Goal: Task Accomplishment & Management: Manage account settings

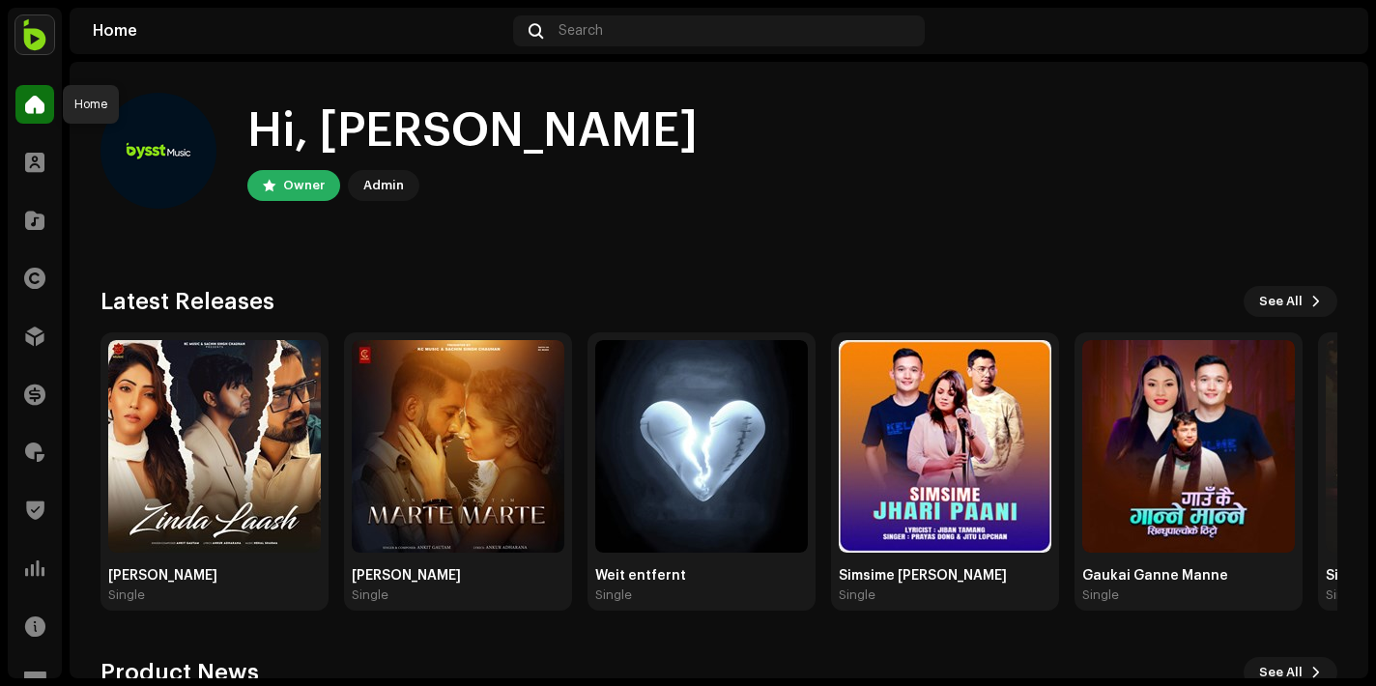
click at [41, 104] on span at bounding box center [34, 104] width 19 height 15
click at [35, 40] on img at bounding box center [34, 34] width 39 height 39
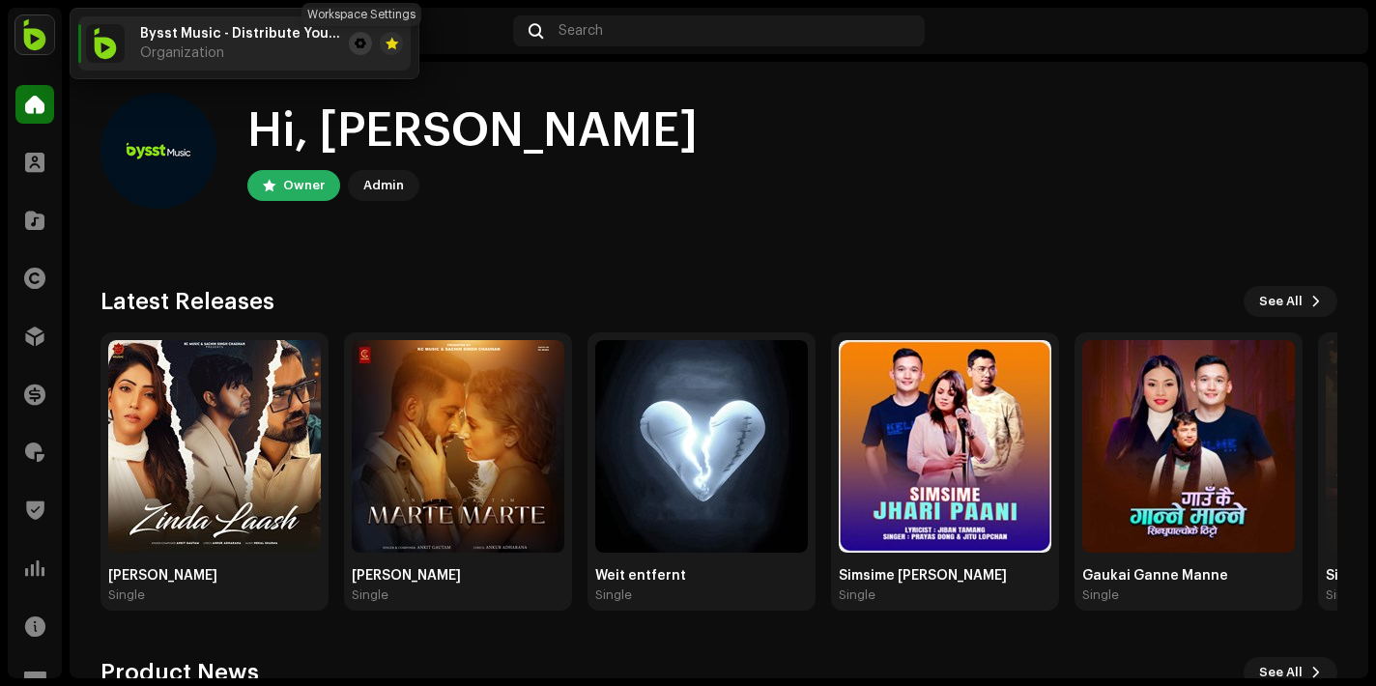
click at [361, 48] on span at bounding box center [361, 43] width 12 height 15
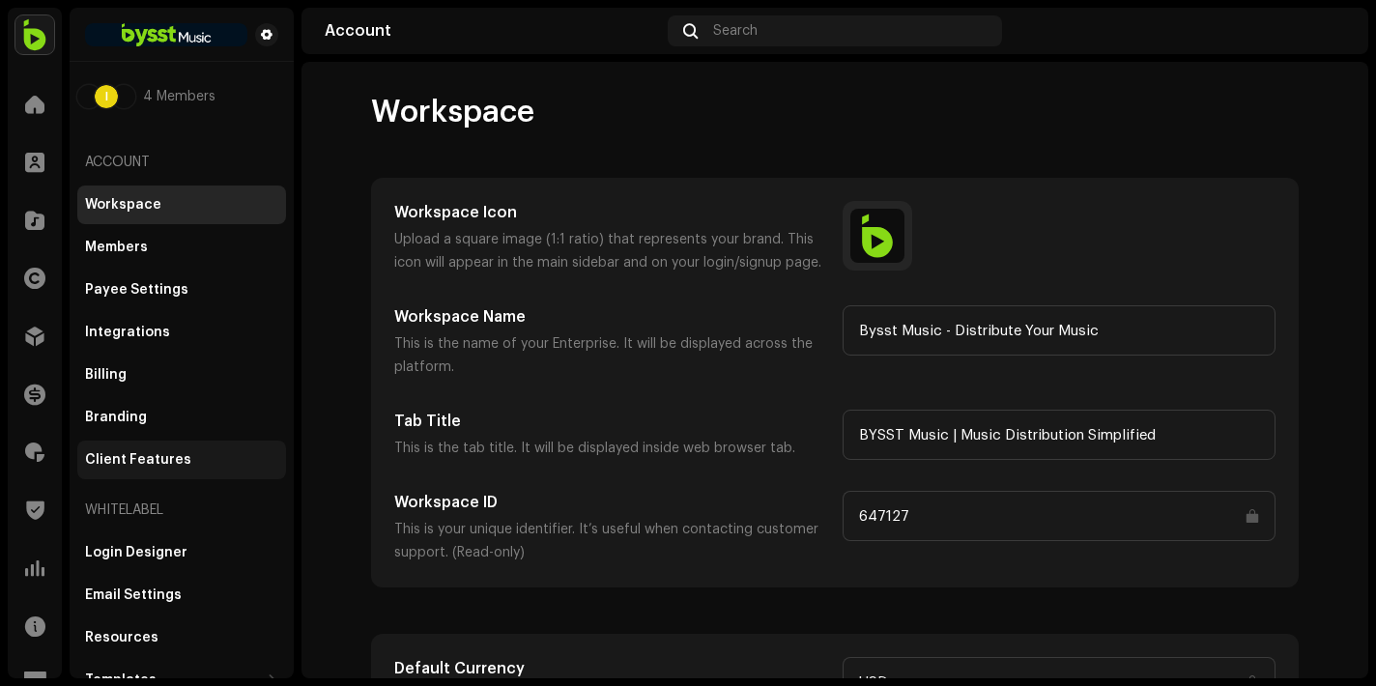
click at [136, 455] on div "Client Features" at bounding box center [138, 459] width 106 height 15
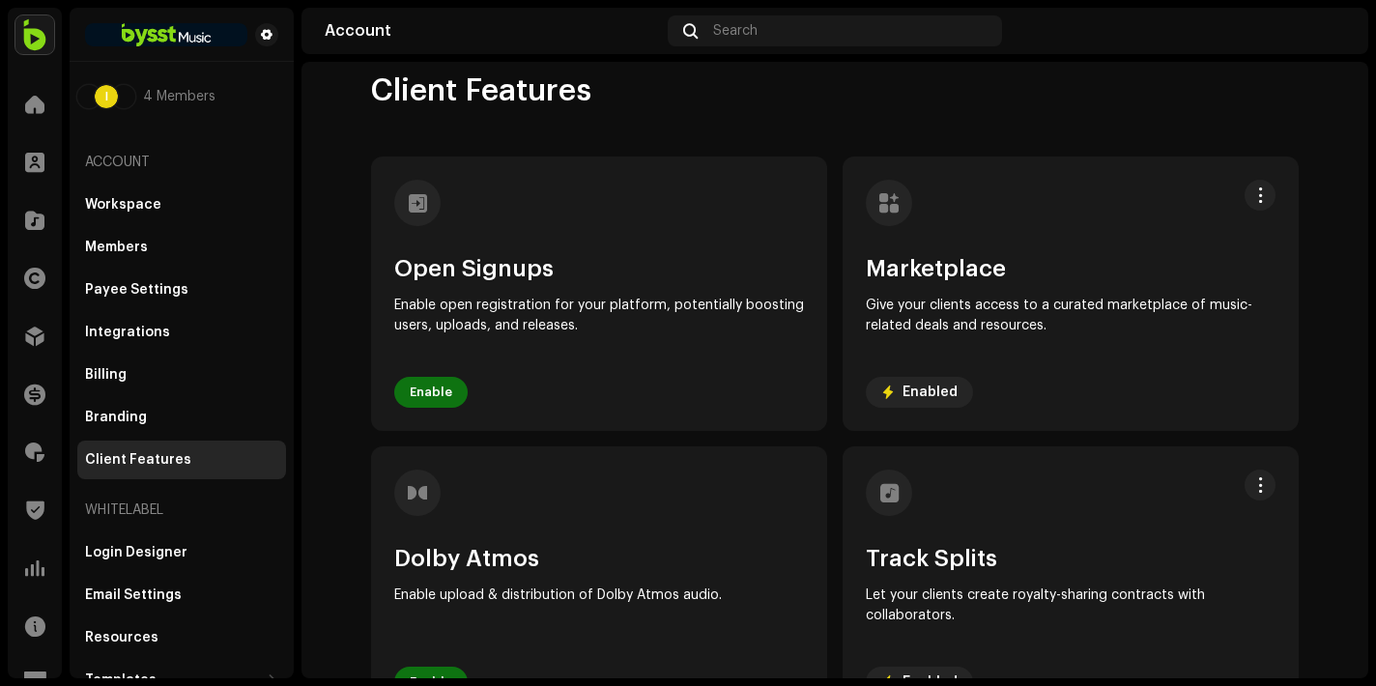
scroll to position [22, 0]
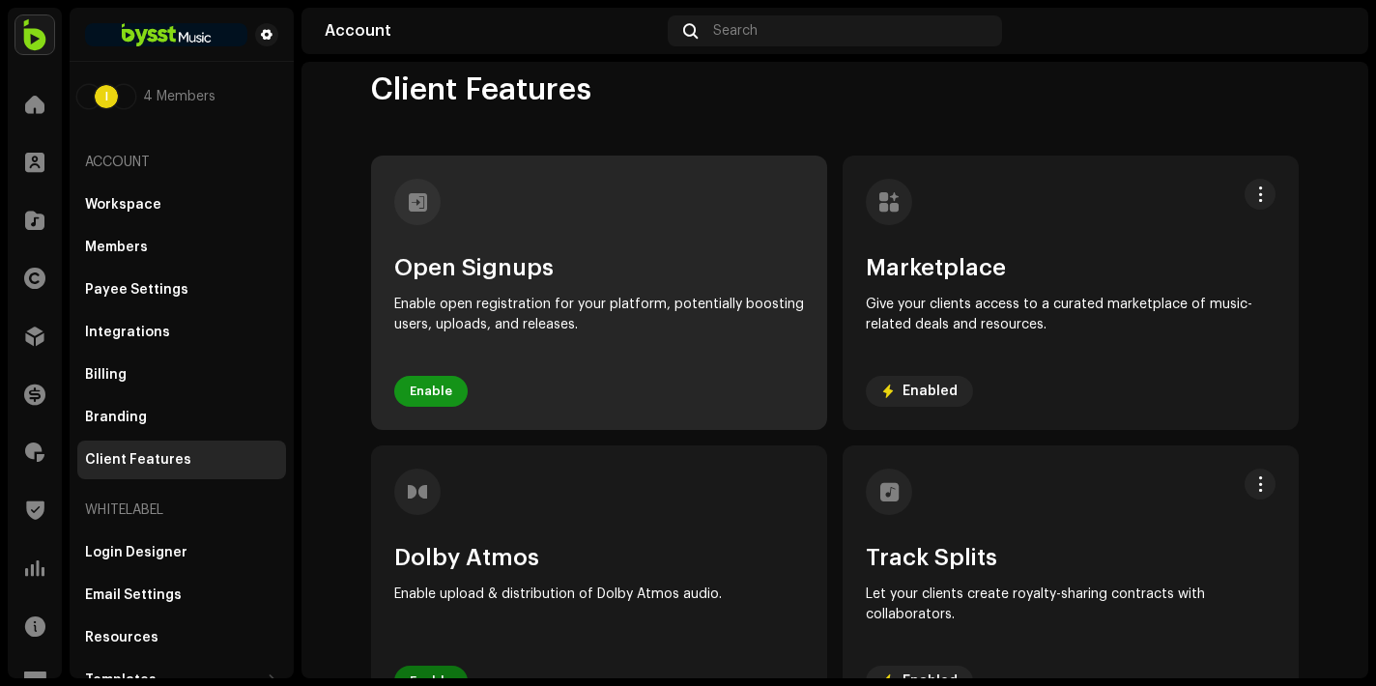
click at [419, 398] on span "Enable" at bounding box center [431, 391] width 43 height 39
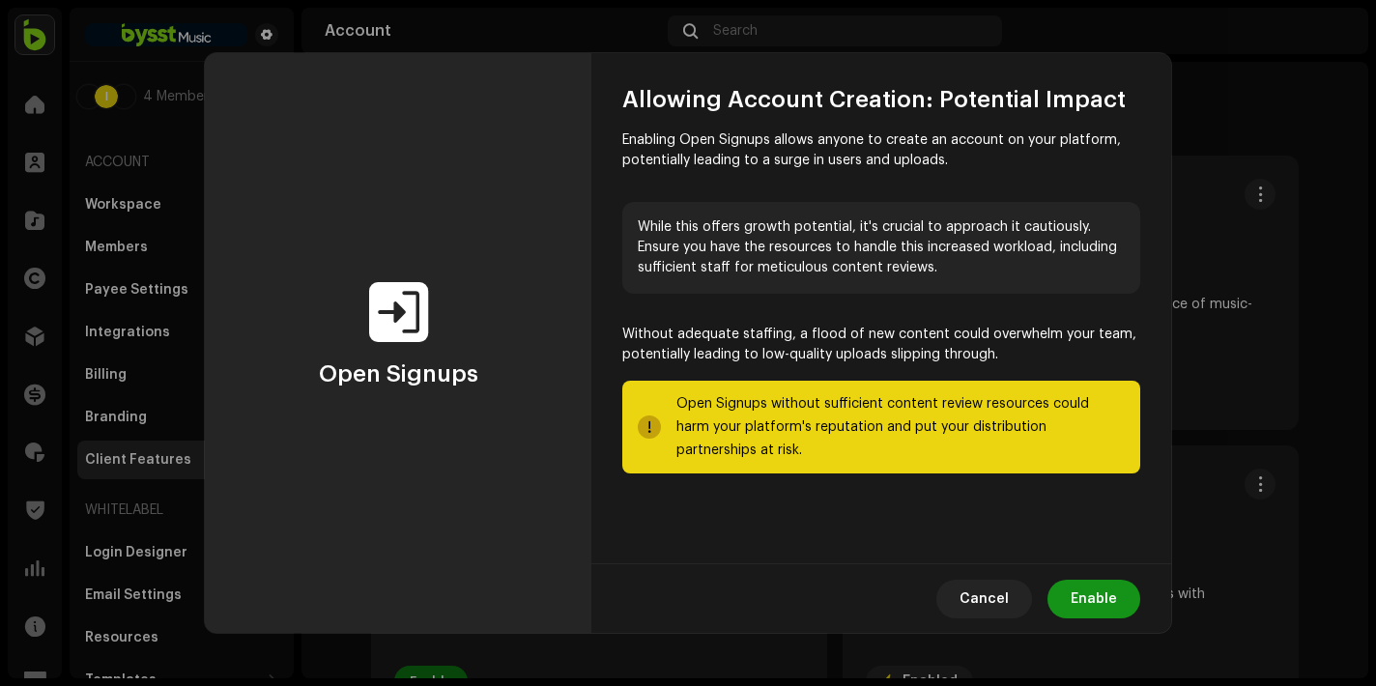
click at [1110, 603] on span "Enable" at bounding box center [1094, 599] width 46 height 39
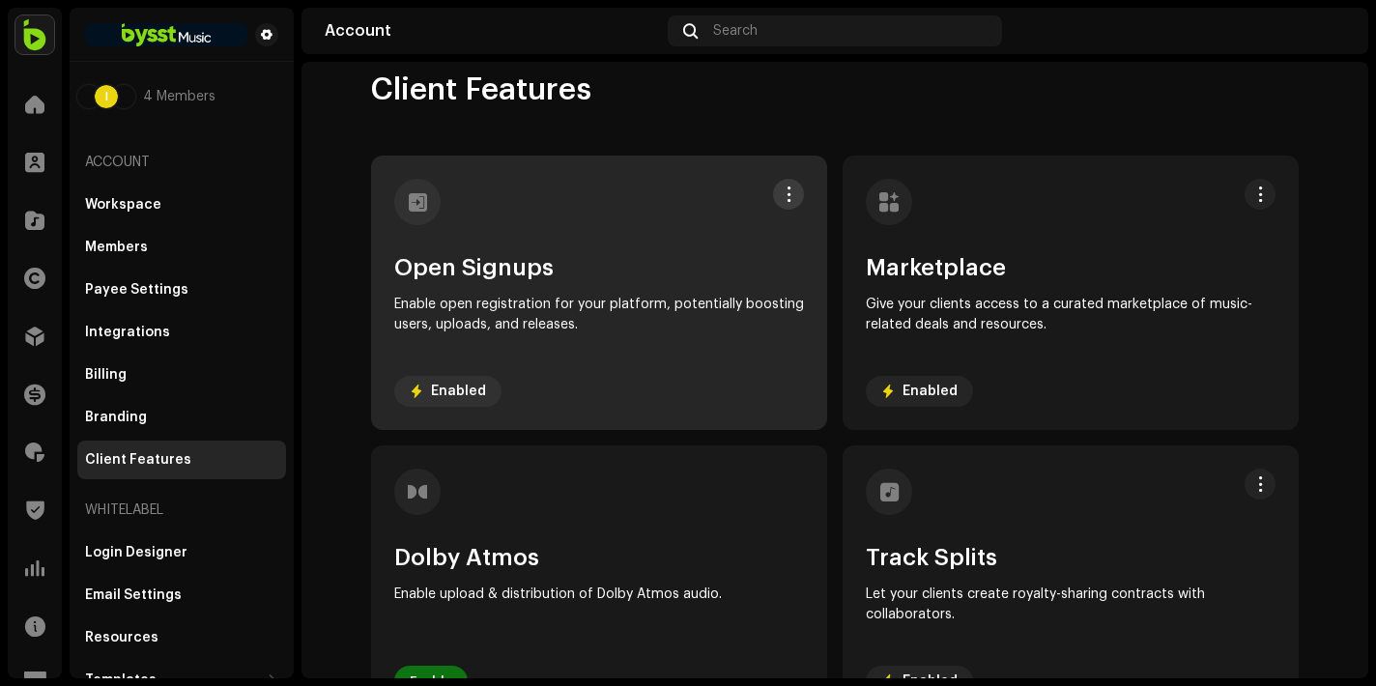
click at [782, 192] on span at bounding box center [789, 194] width 14 height 15
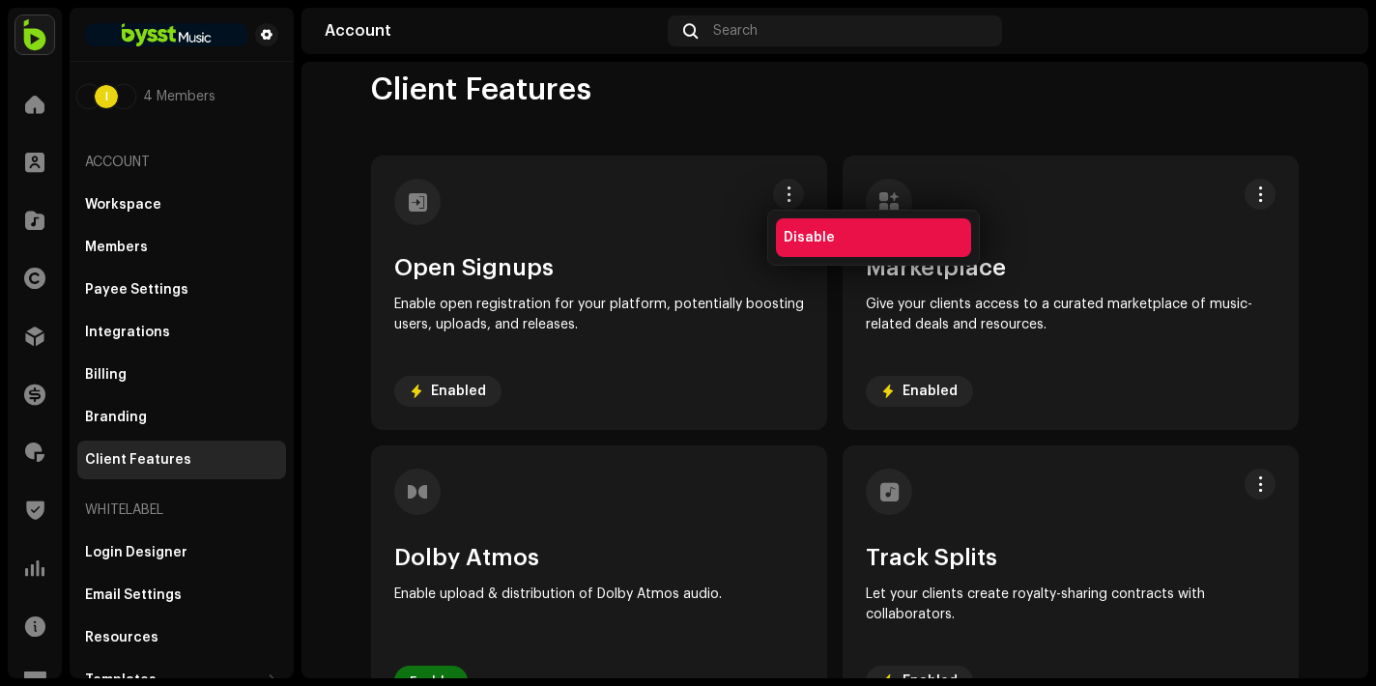
click at [797, 251] on div "Disable" at bounding box center [873, 237] width 195 height 39
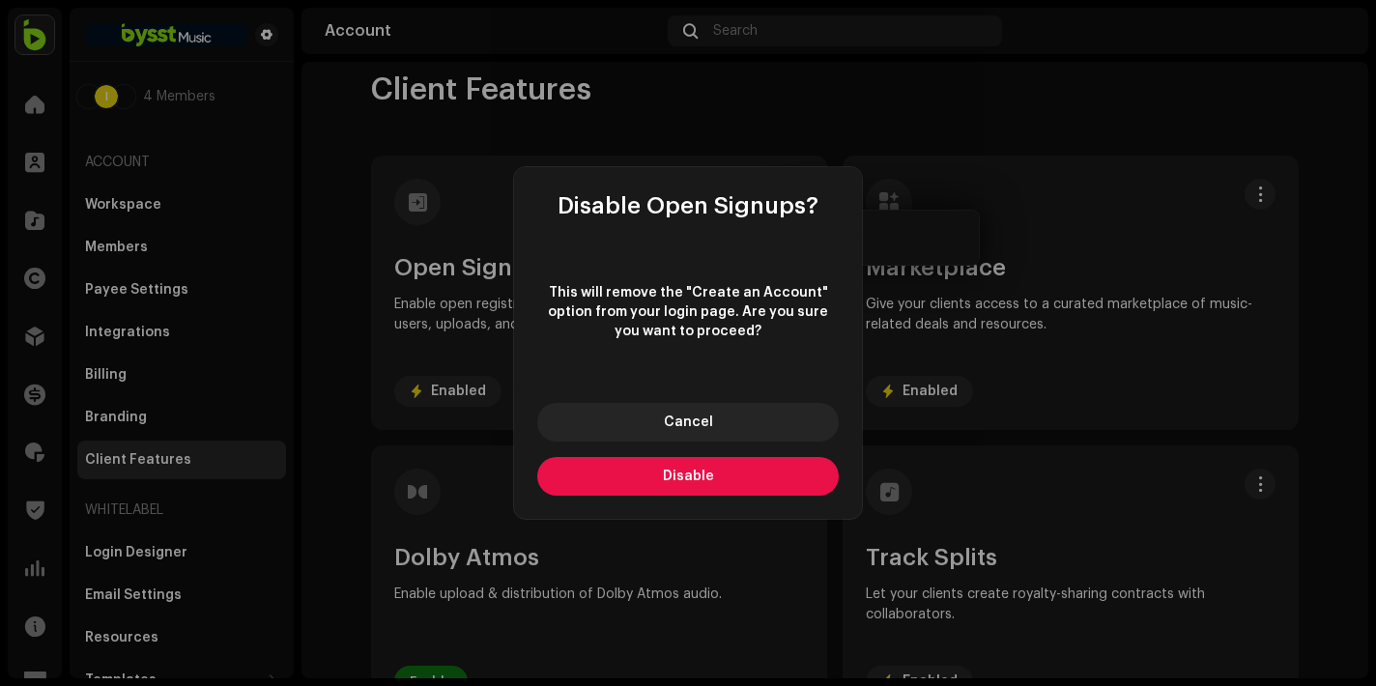
click at [658, 475] on button "Disable" at bounding box center [688, 476] width 302 height 39
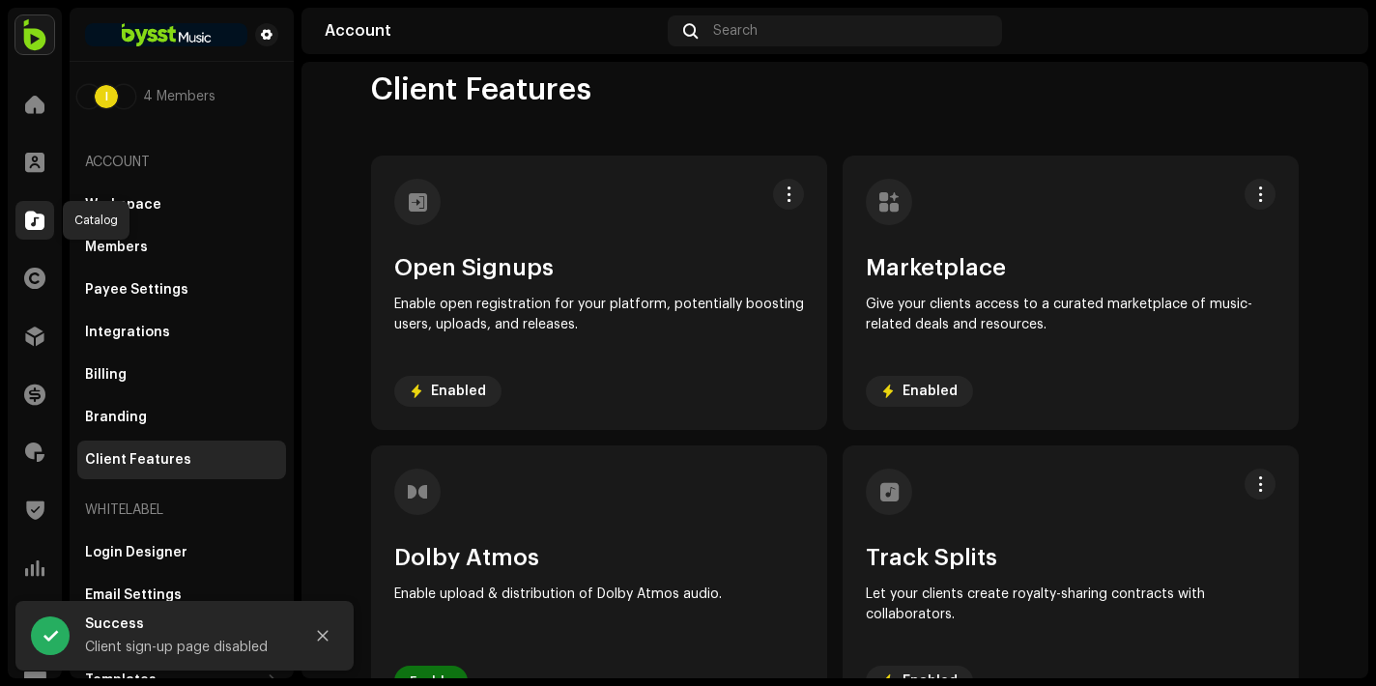
click at [35, 207] on div at bounding box center [34, 220] width 39 height 39
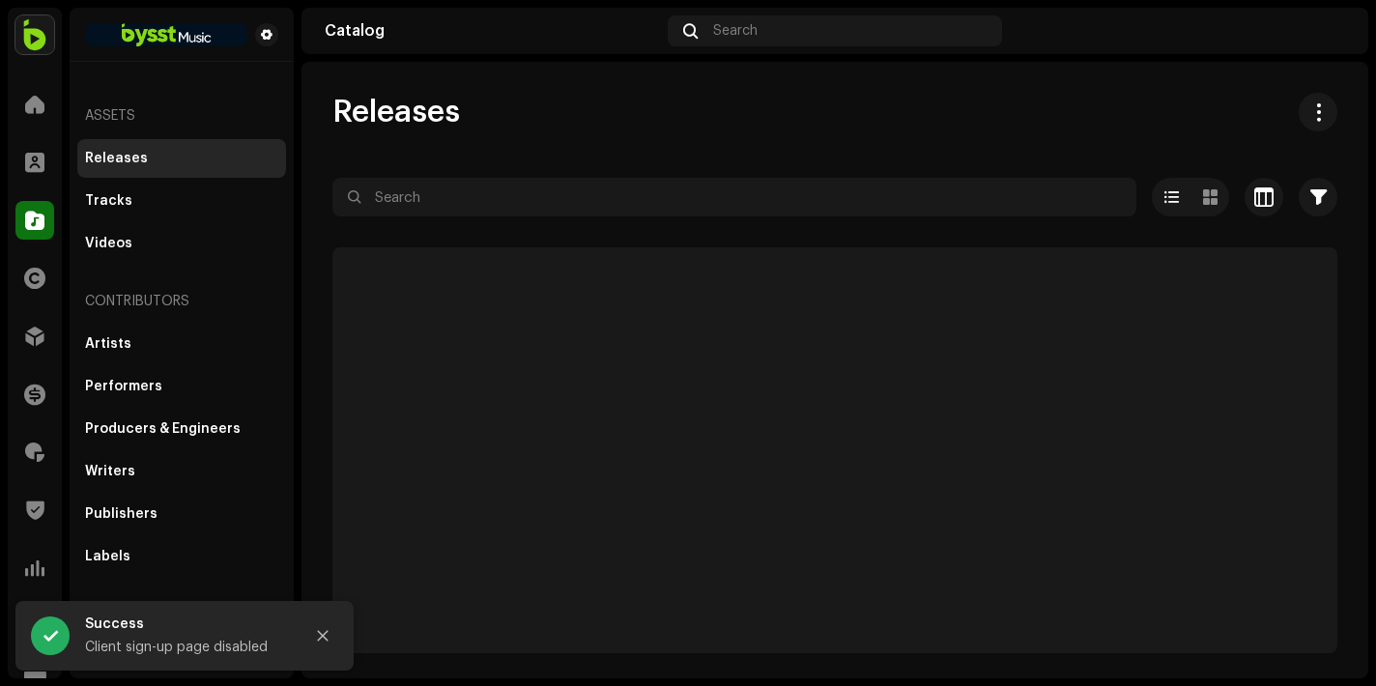
click at [35, 207] on div at bounding box center [34, 220] width 39 height 39
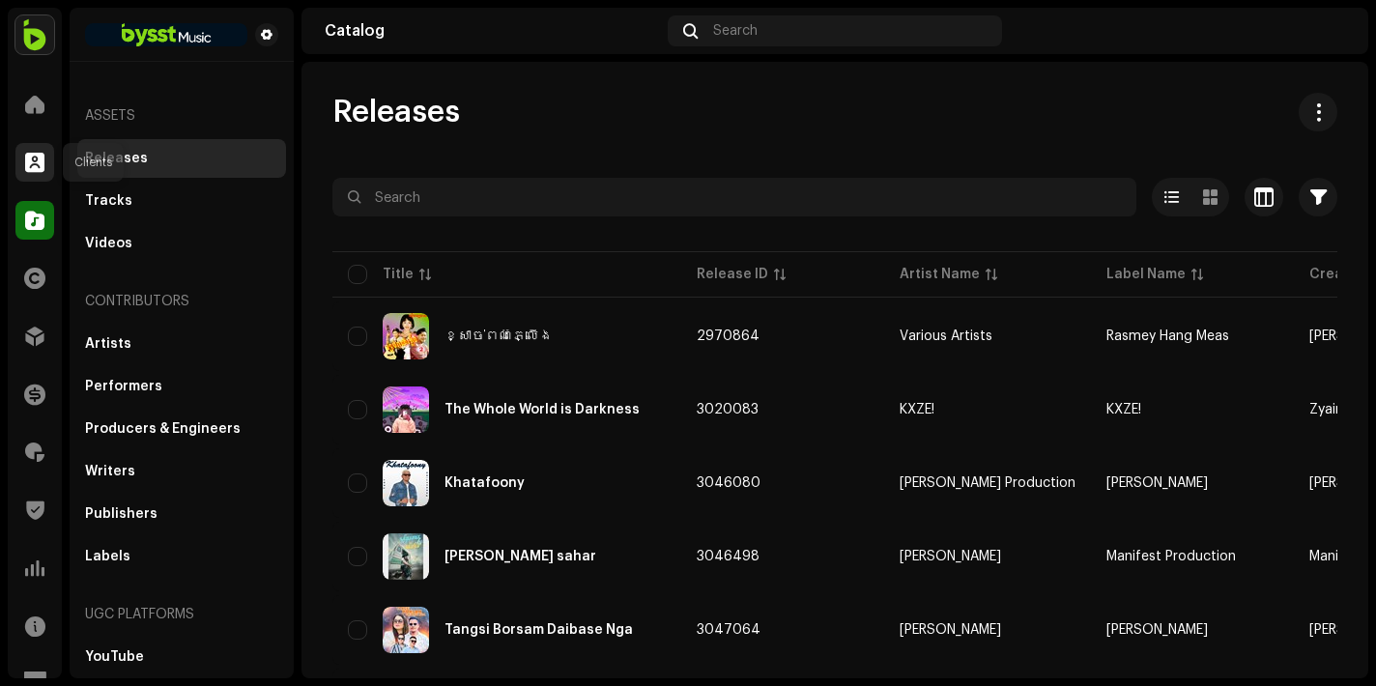
click at [26, 174] on div at bounding box center [34, 162] width 39 height 39
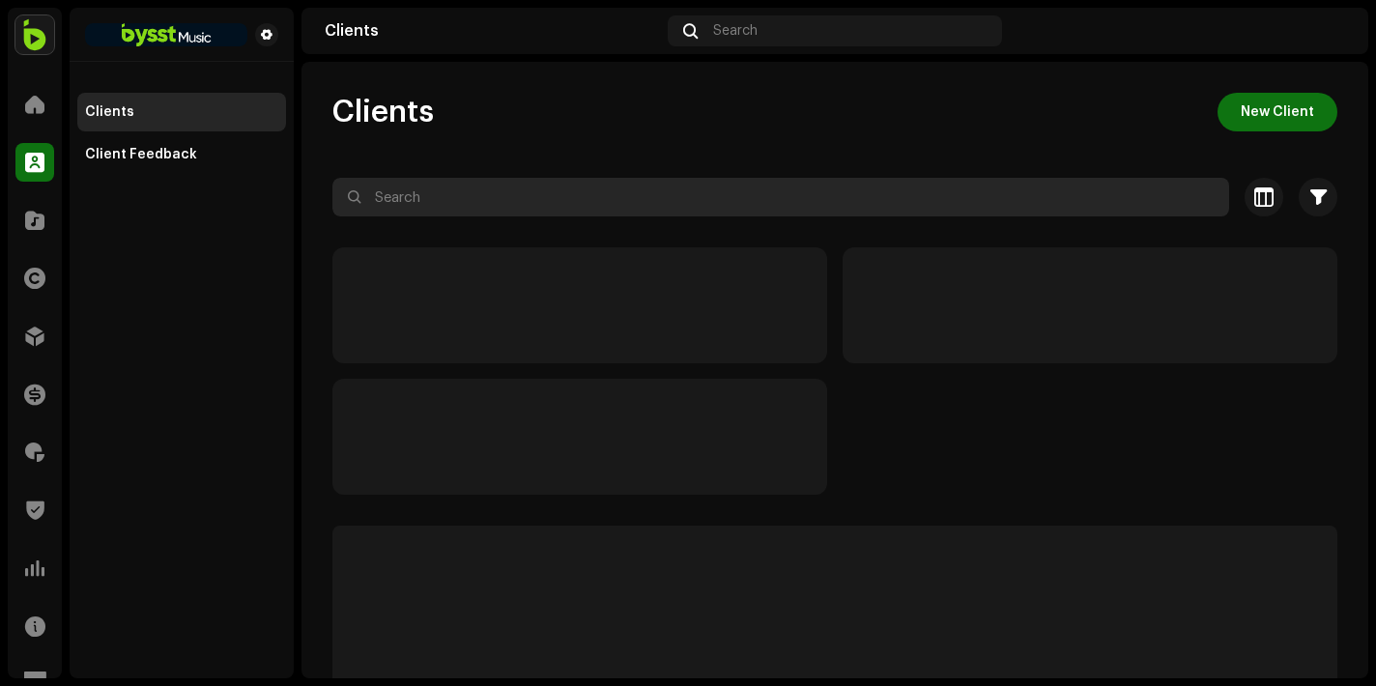
click at [417, 207] on input "text" at bounding box center [780, 197] width 897 height 39
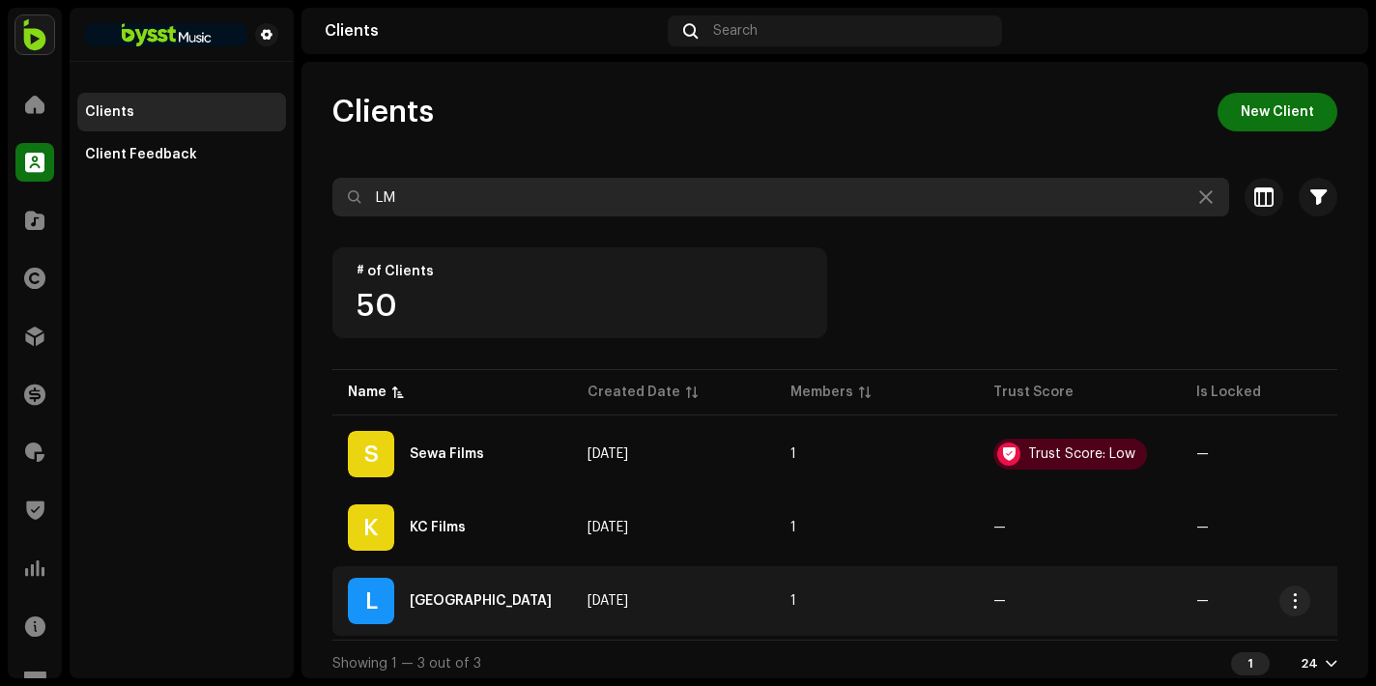
type input "LM"
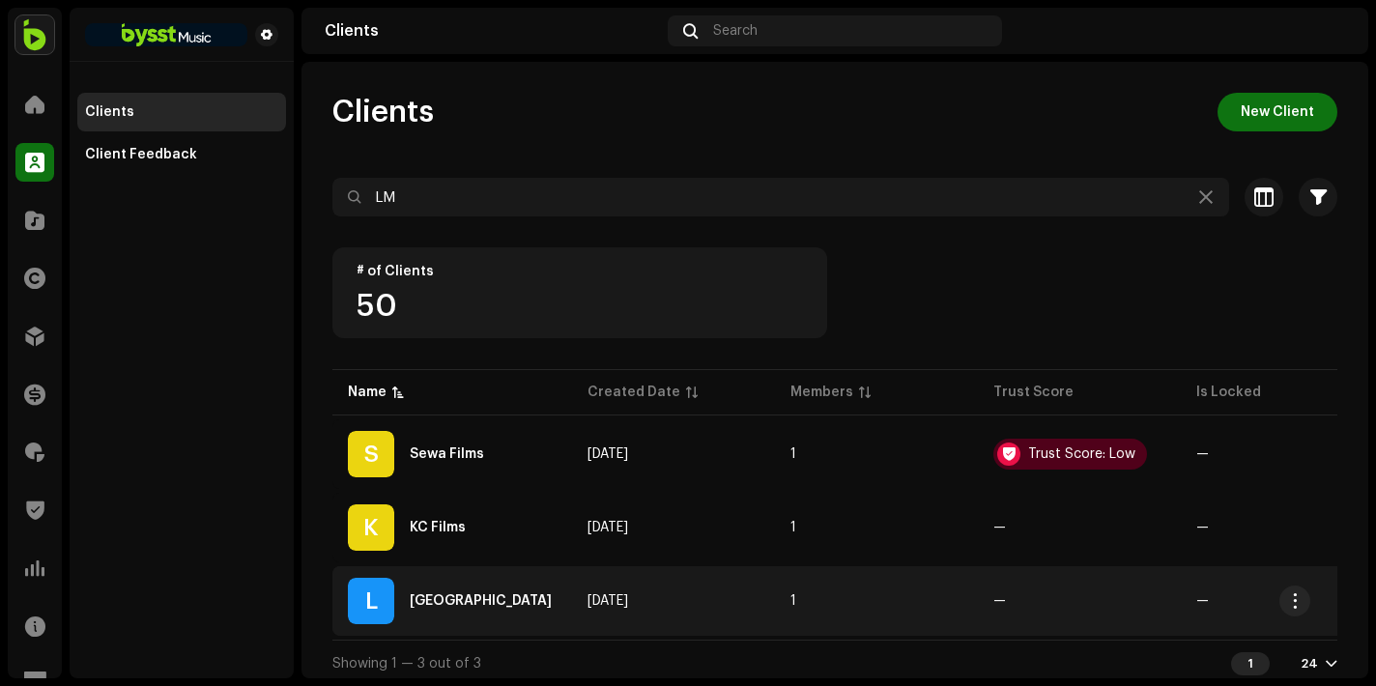
click at [508, 593] on div "L [GEOGRAPHIC_DATA]" at bounding box center [452, 601] width 209 height 46
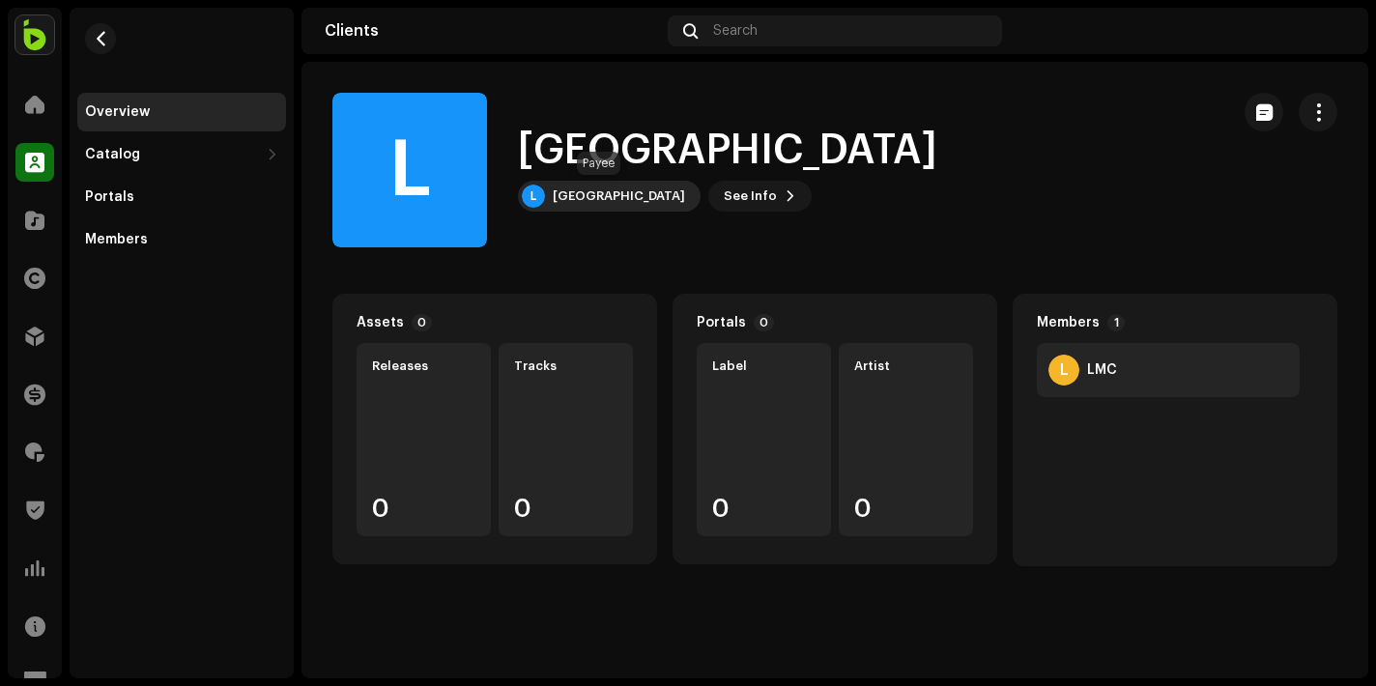
click at [617, 197] on div "[GEOGRAPHIC_DATA]" at bounding box center [619, 195] width 132 height 15
click at [590, 202] on div "[GEOGRAPHIC_DATA]" at bounding box center [619, 195] width 132 height 15
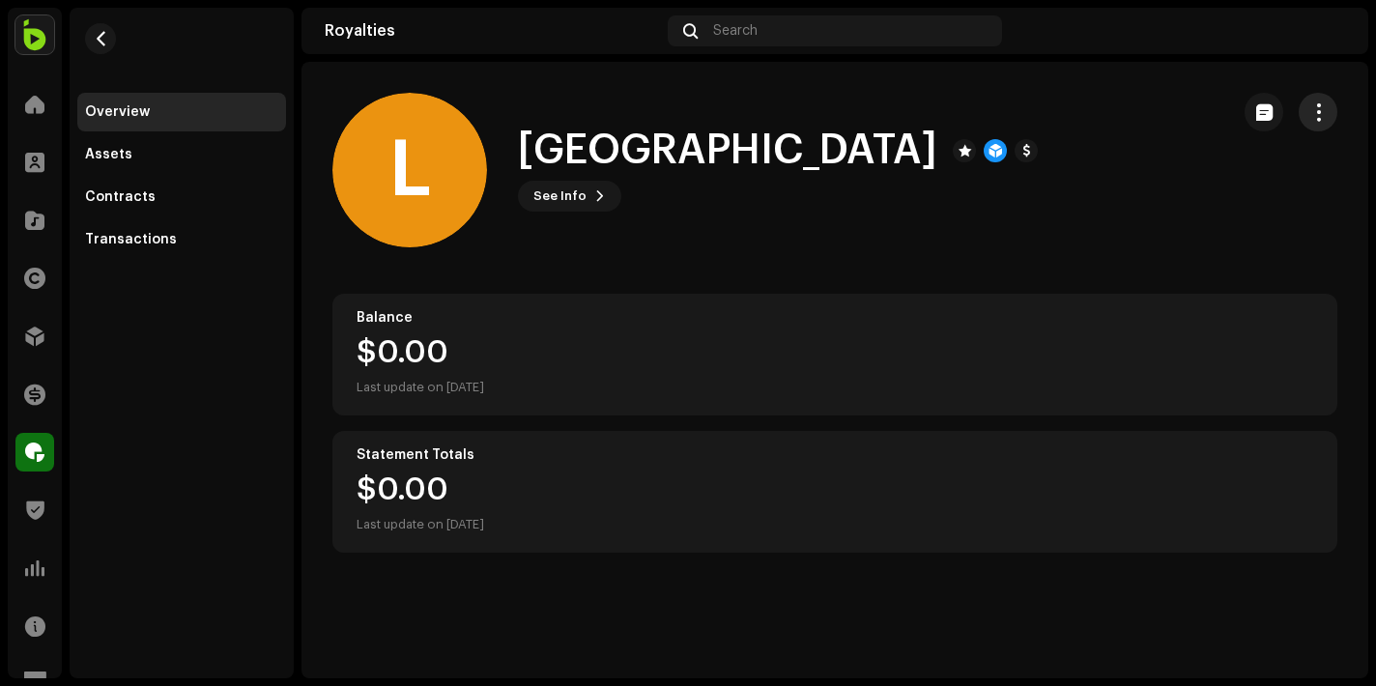
click at [1336, 107] on button "button" at bounding box center [1318, 112] width 39 height 39
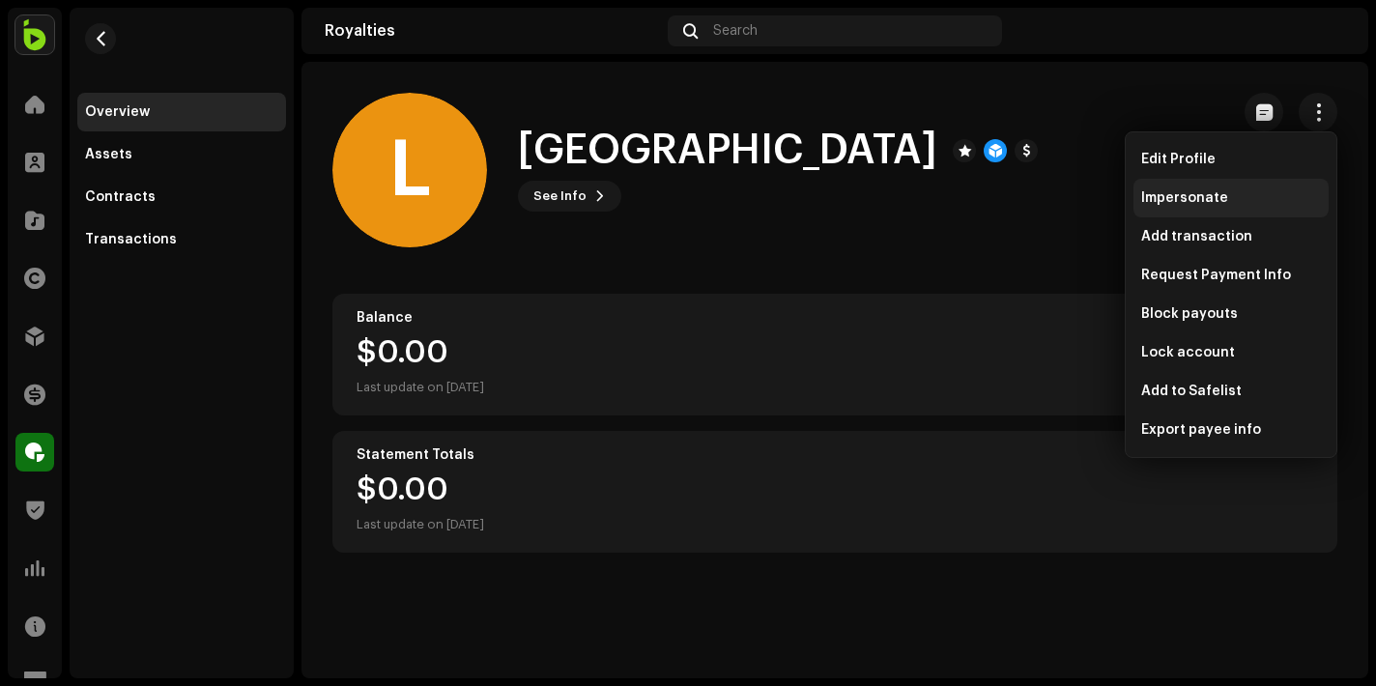
click at [1221, 195] on span "Impersonate" at bounding box center [1184, 197] width 87 height 15
